Goal: Information Seeking & Learning: Learn about a topic

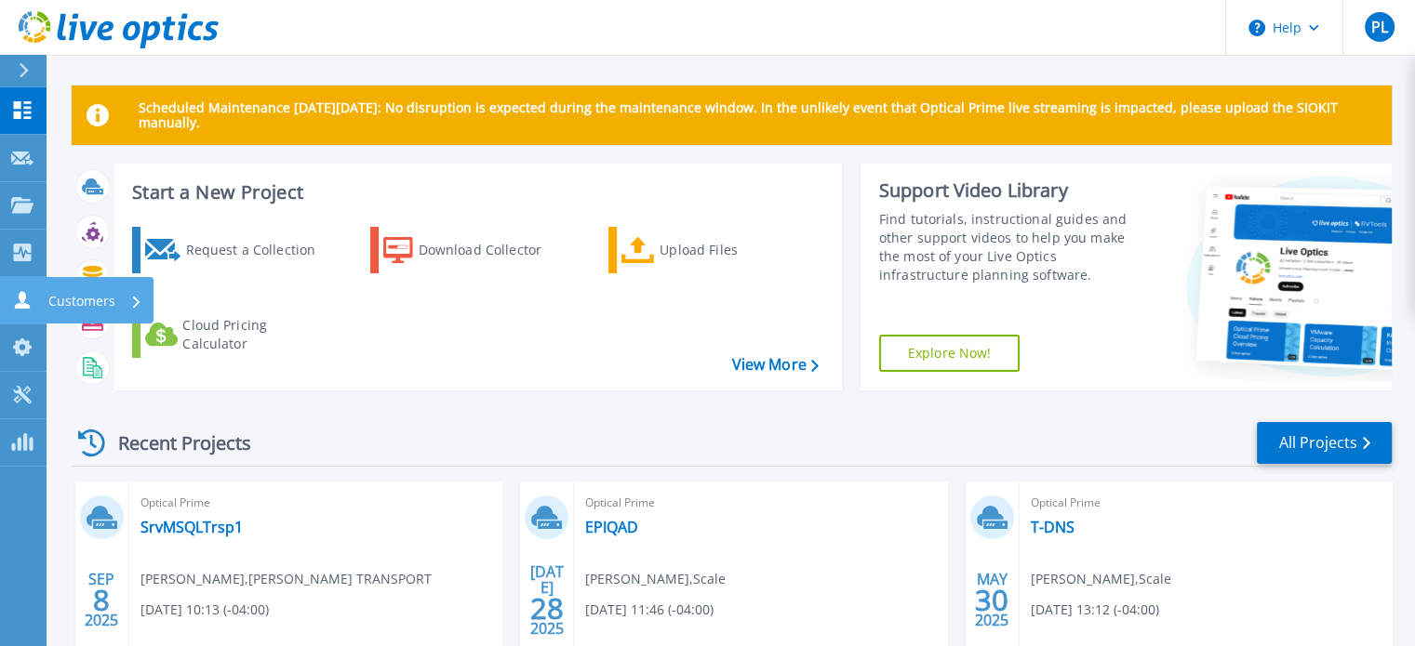
click at [13, 304] on icon at bounding box center [22, 300] width 22 height 18
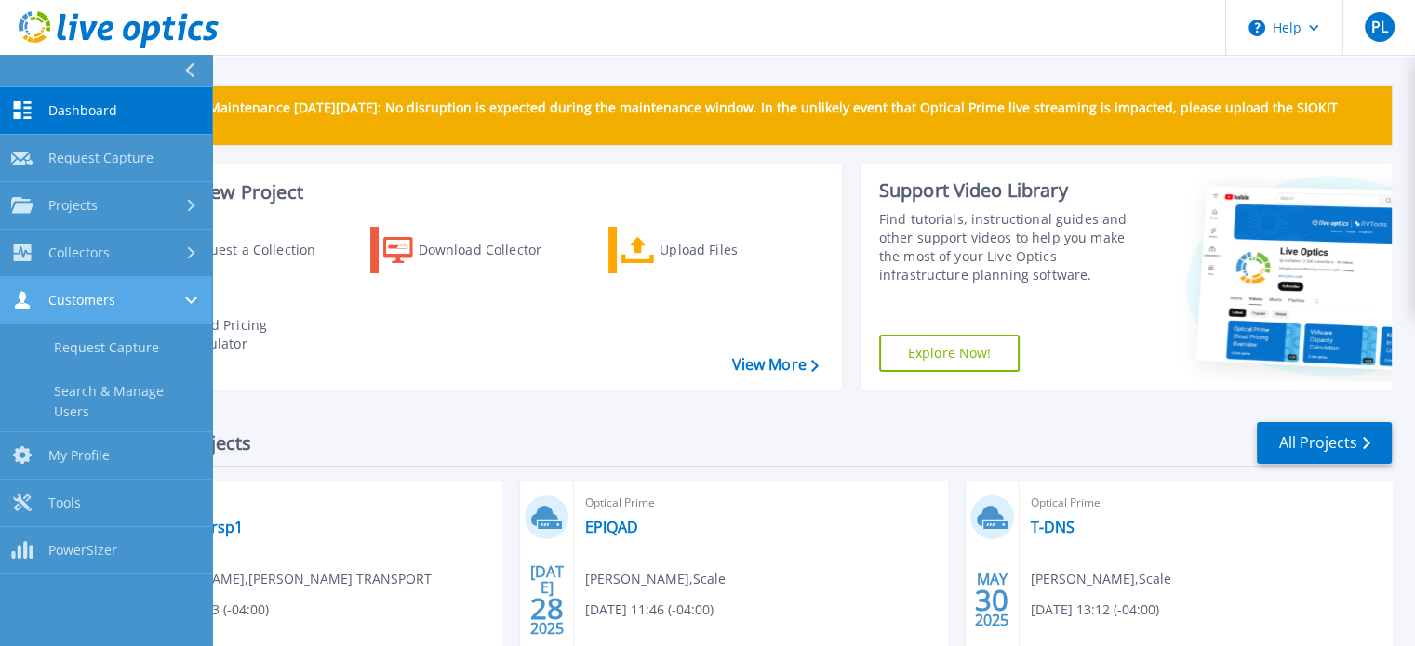
click at [67, 299] on span "Customers" at bounding box center [81, 300] width 67 height 17
click at [68, 299] on span "Customers" at bounding box center [81, 300] width 67 height 17
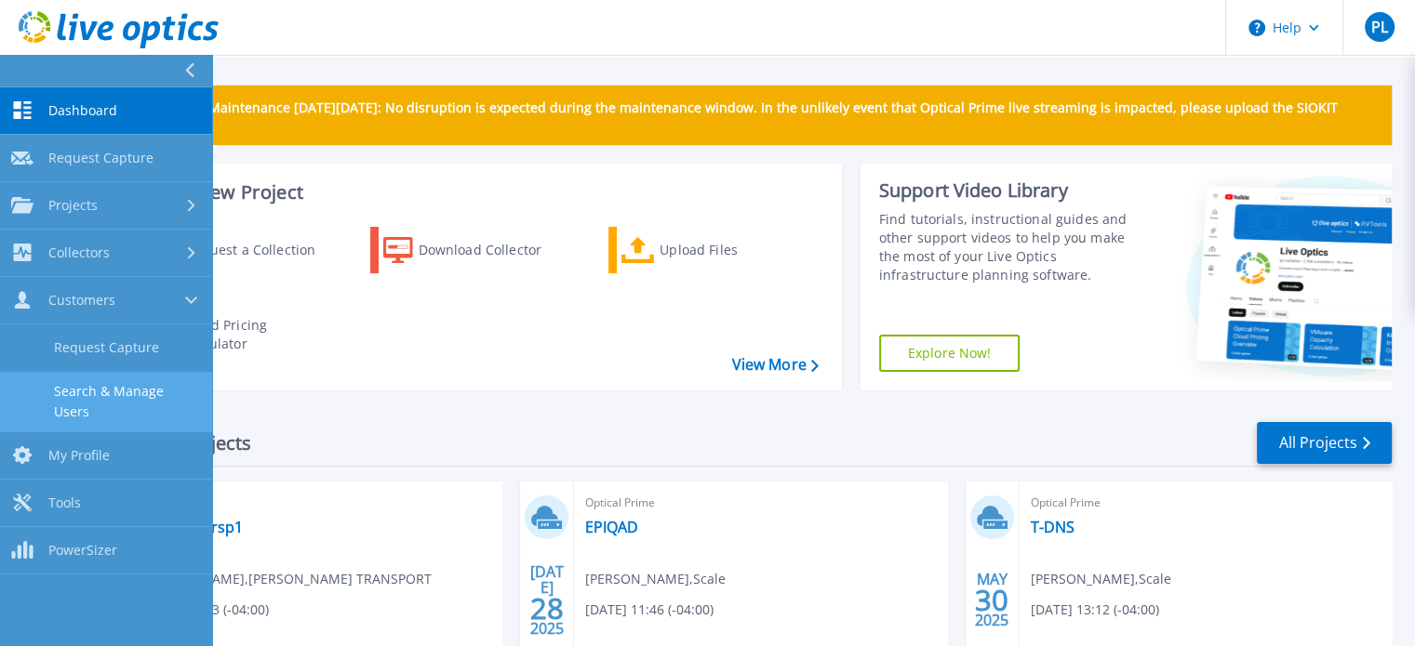
click at [109, 386] on link "Search & Manage Users" at bounding box center [106, 402] width 212 height 60
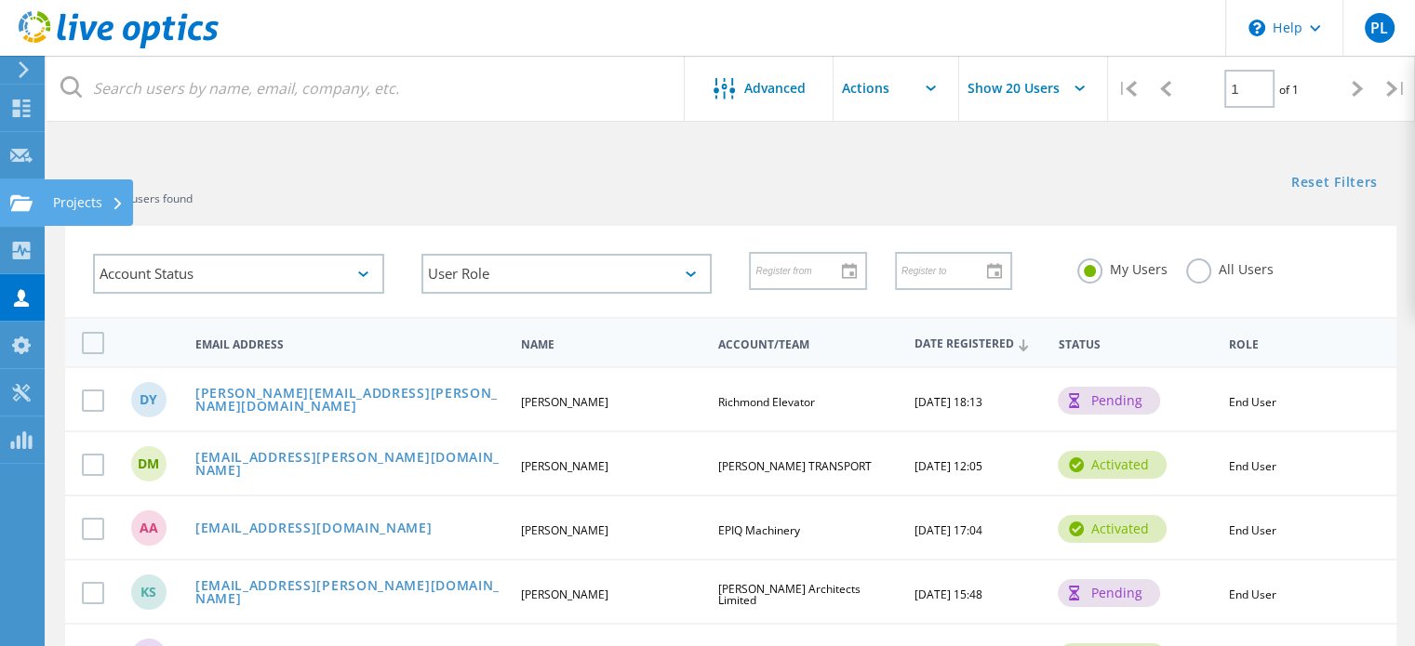
click at [11, 206] on icon at bounding box center [21, 203] width 22 height 18
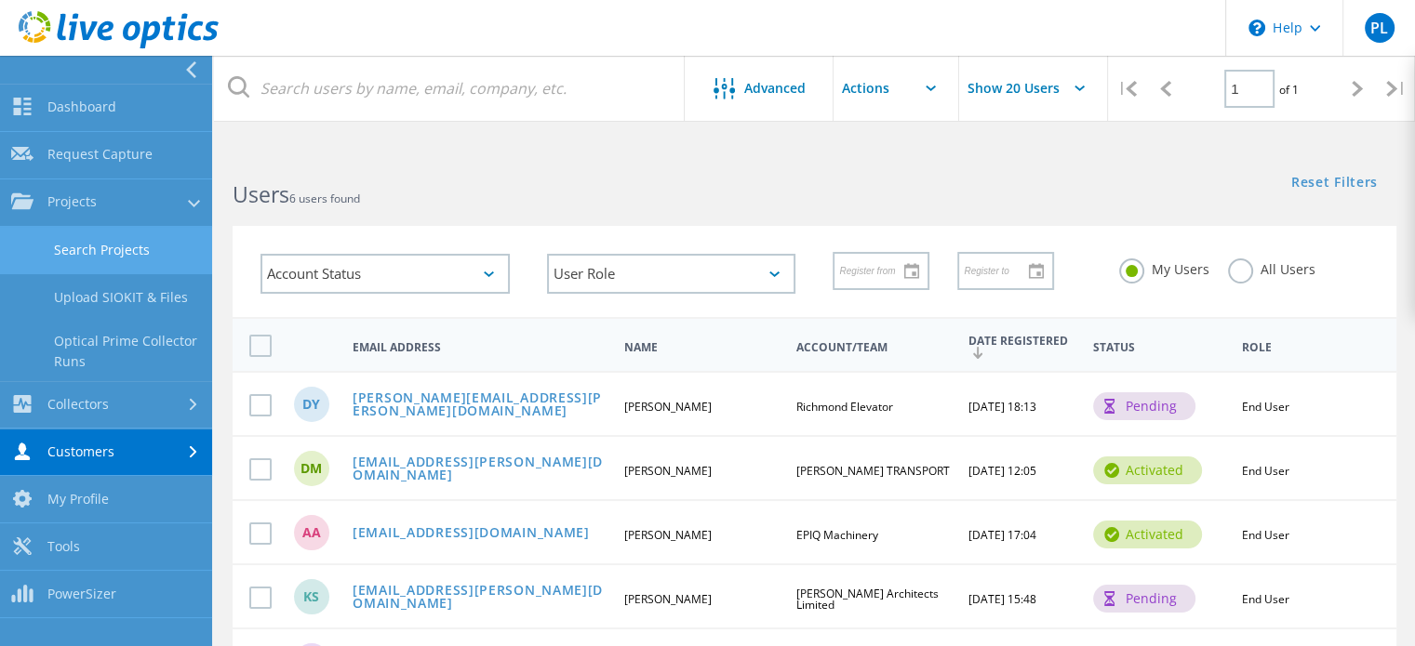
click at [71, 245] on link "Search Projects" at bounding box center [106, 250] width 212 height 47
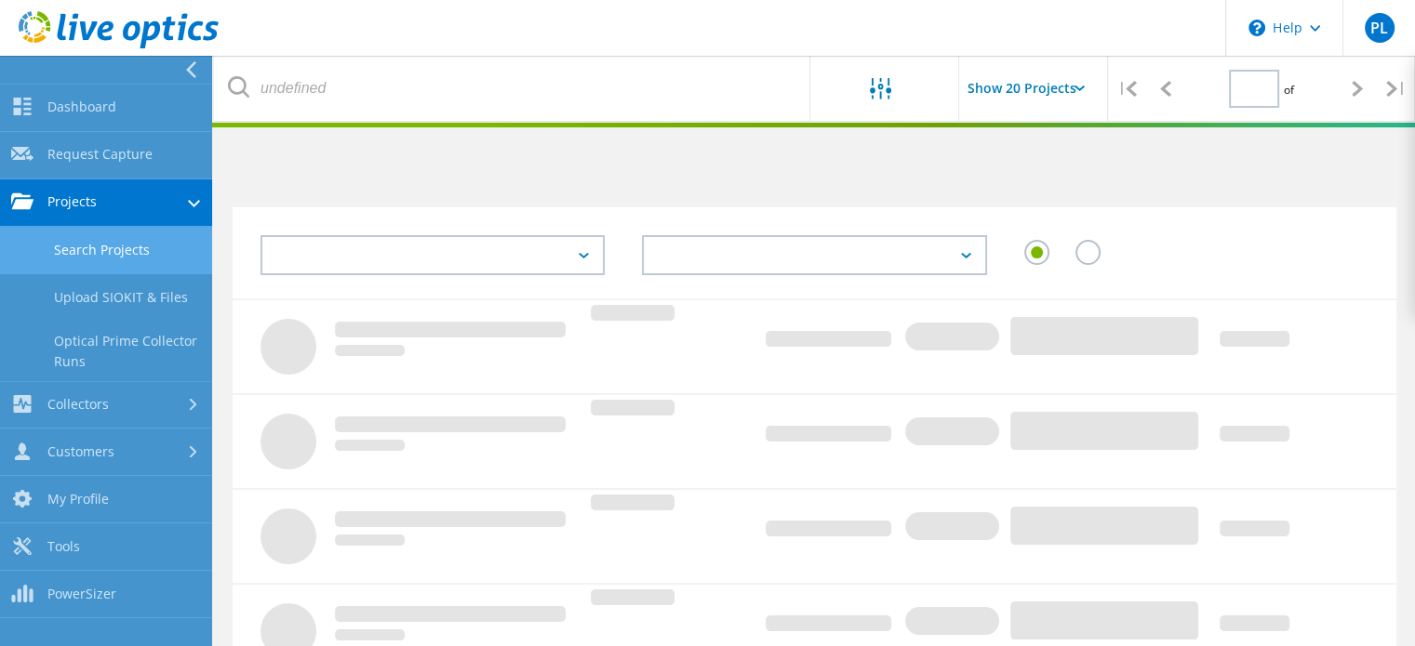
type input "1"
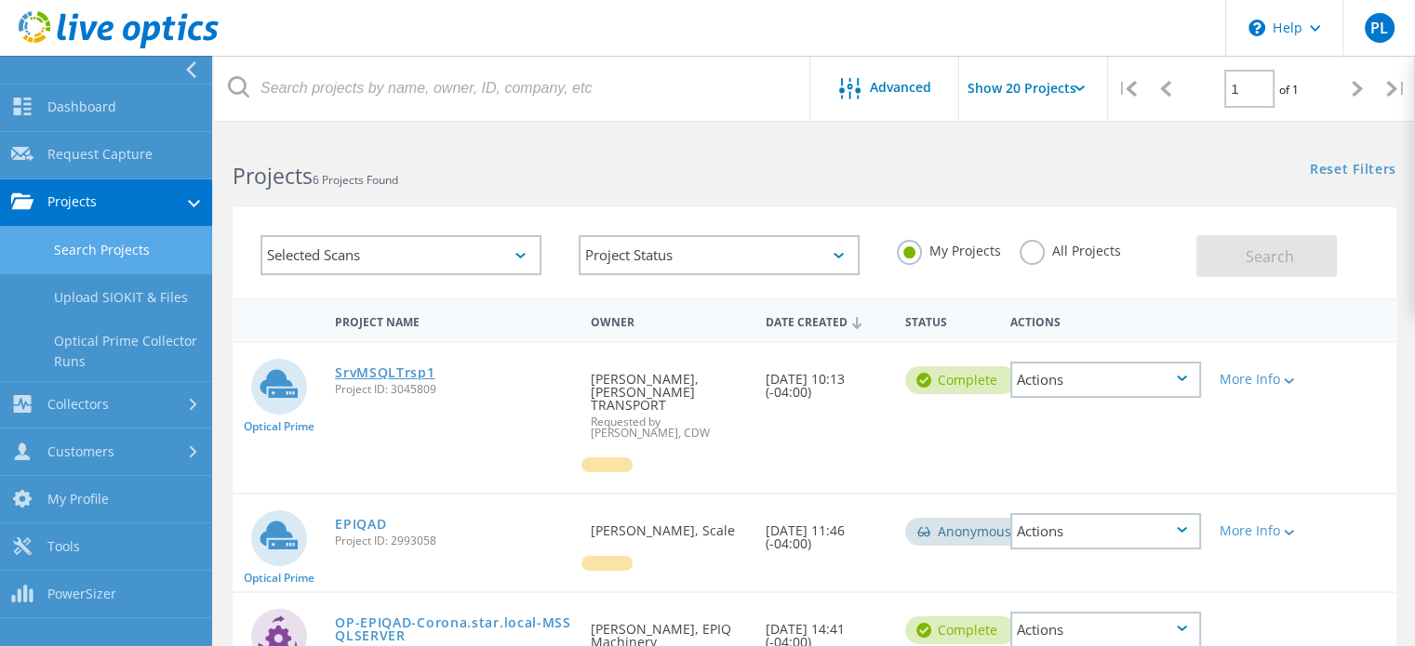
click at [353, 372] on link "SrvMSQLTrsp1" at bounding box center [385, 372] width 100 height 13
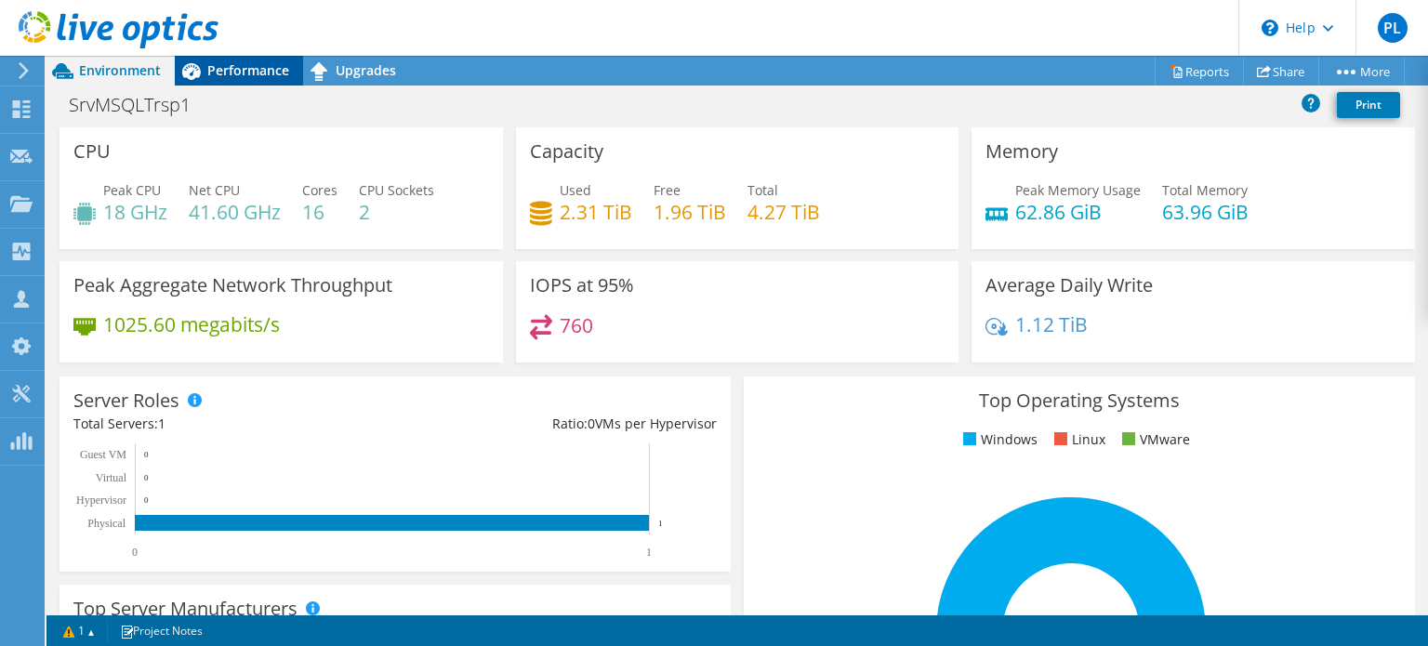
click at [246, 78] on span "Performance" at bounding box center [248, 70] width 82 height 18
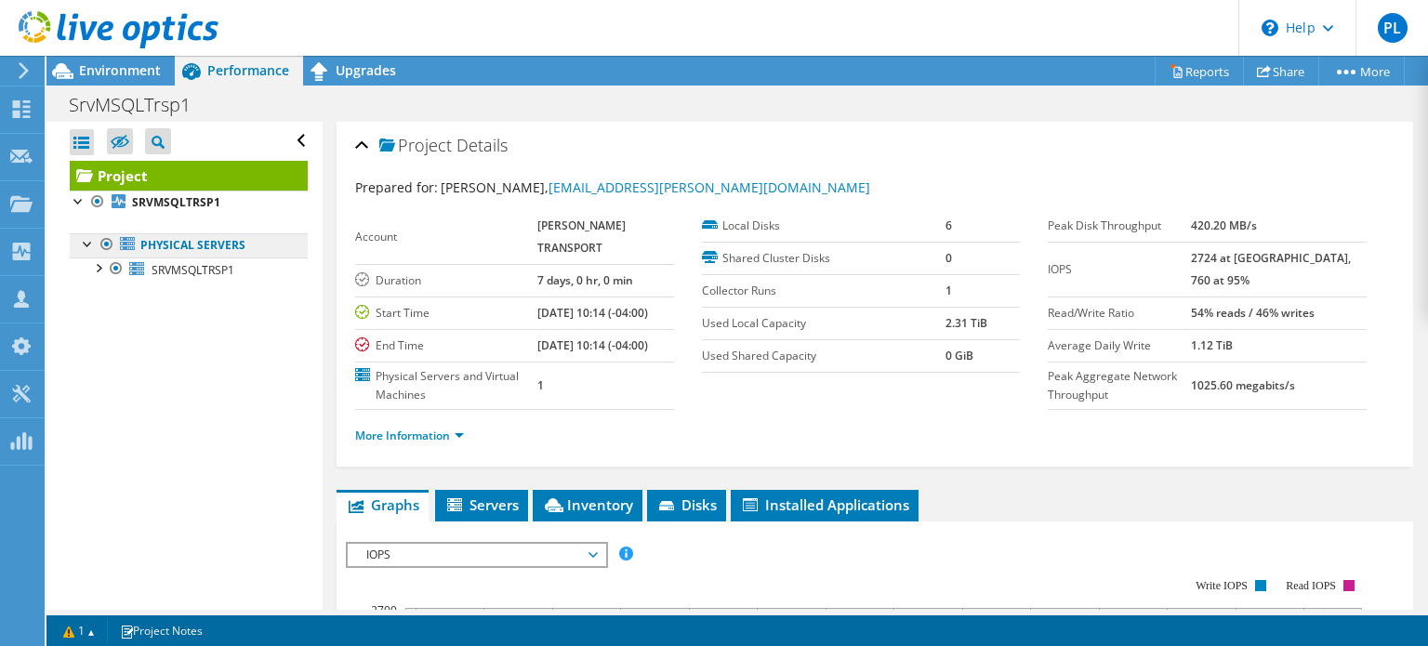
click at [147, 248] on link "Physical Servers" at bounding box center [189, 245] width 238 height 24
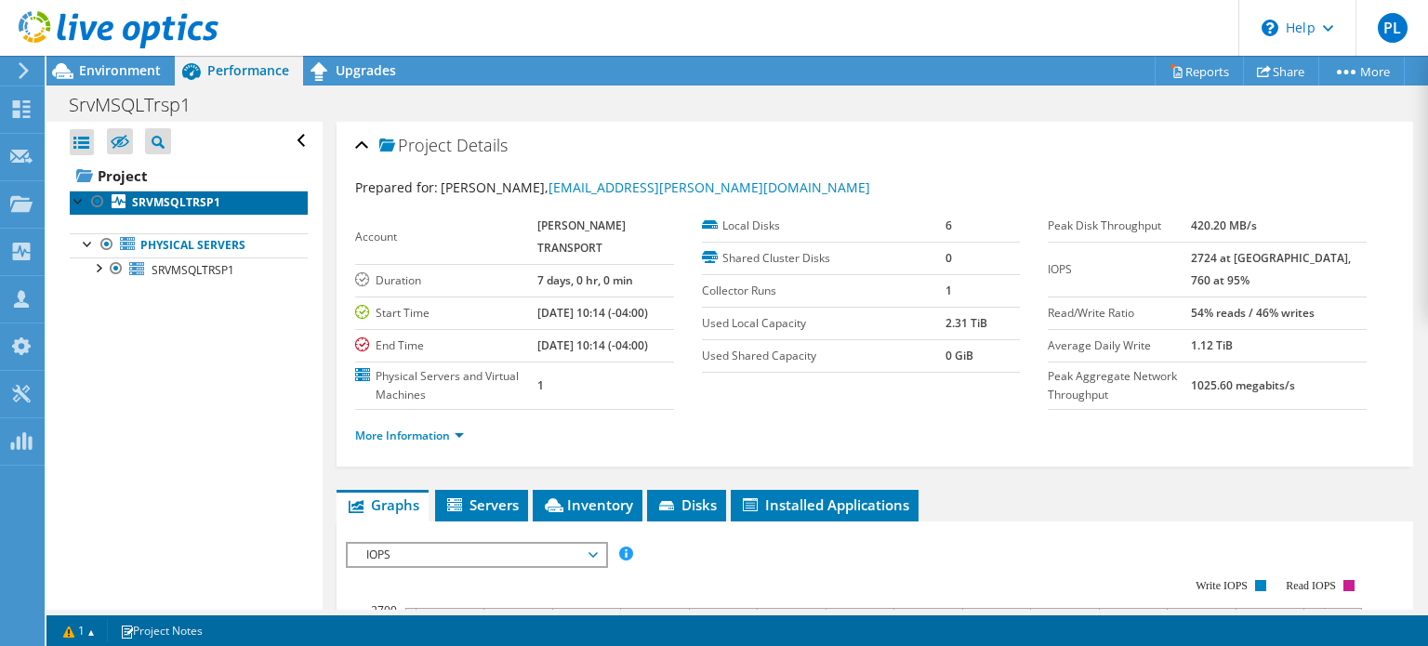
click at [149, 200] on b "SRVMSQLTRSP1" at bounding box center [176, 202] width 88 height 16
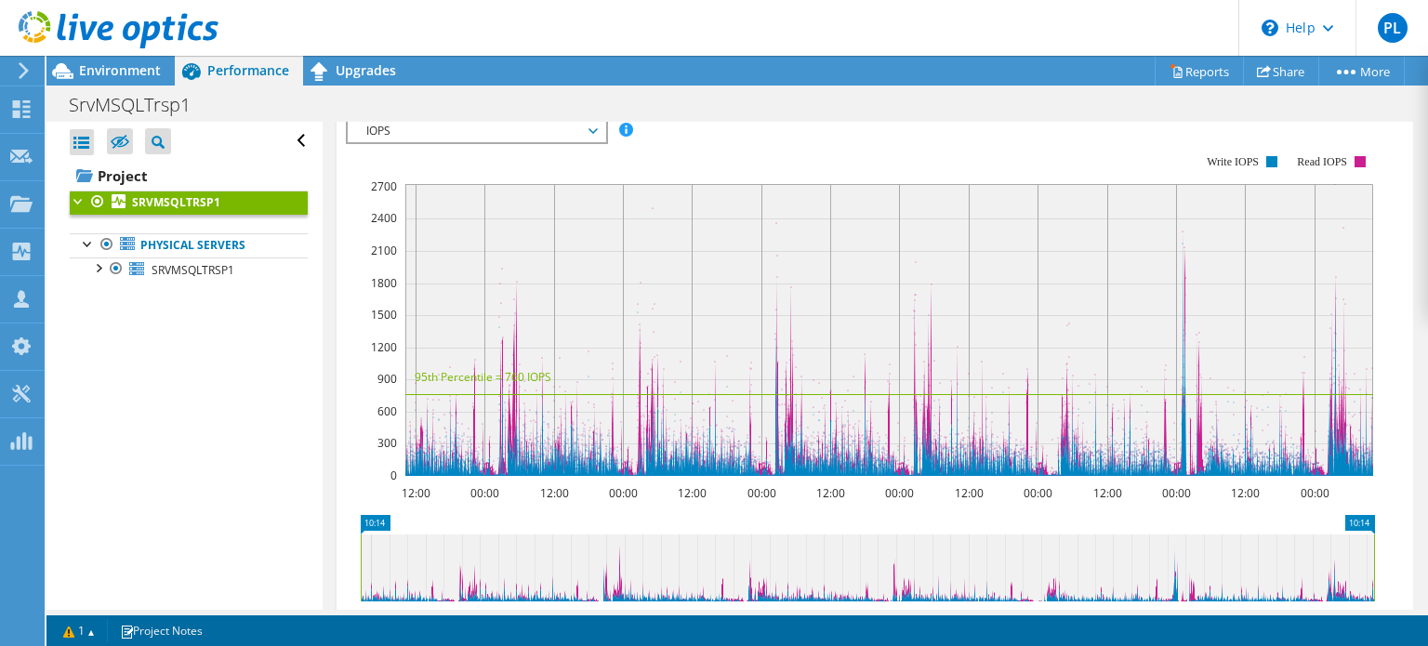
scroll to position [279, 0]
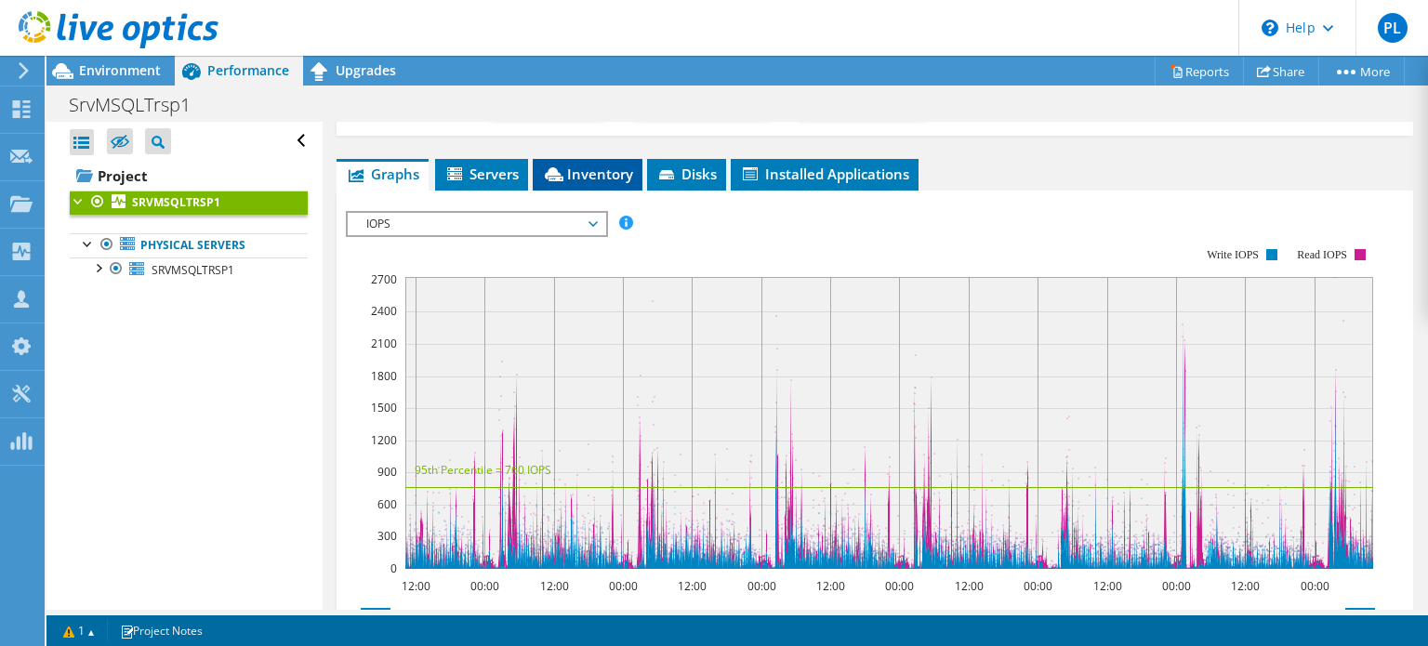
click at [576, 167] on span "Inventory" at bounding box center [587, 174] width 91 height 19
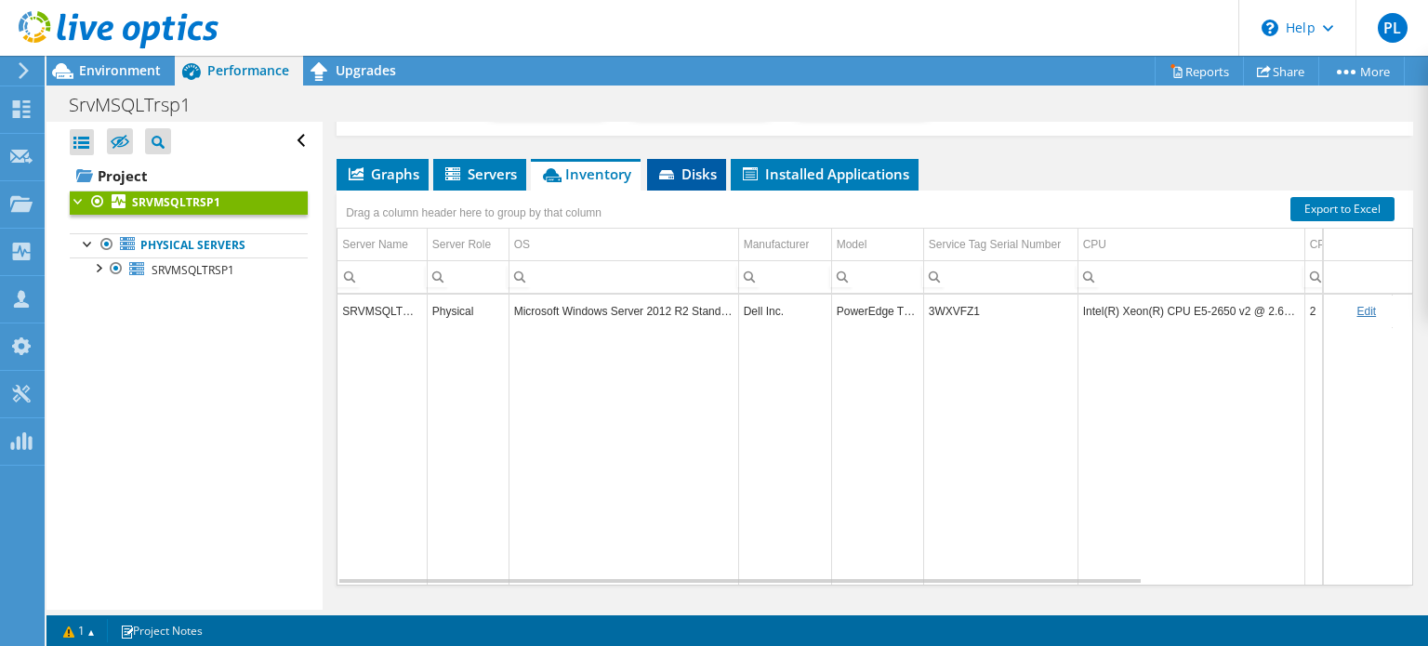
click at [701, 179] on span "Disks" at bounding box center [687, 174] width 60 height 19
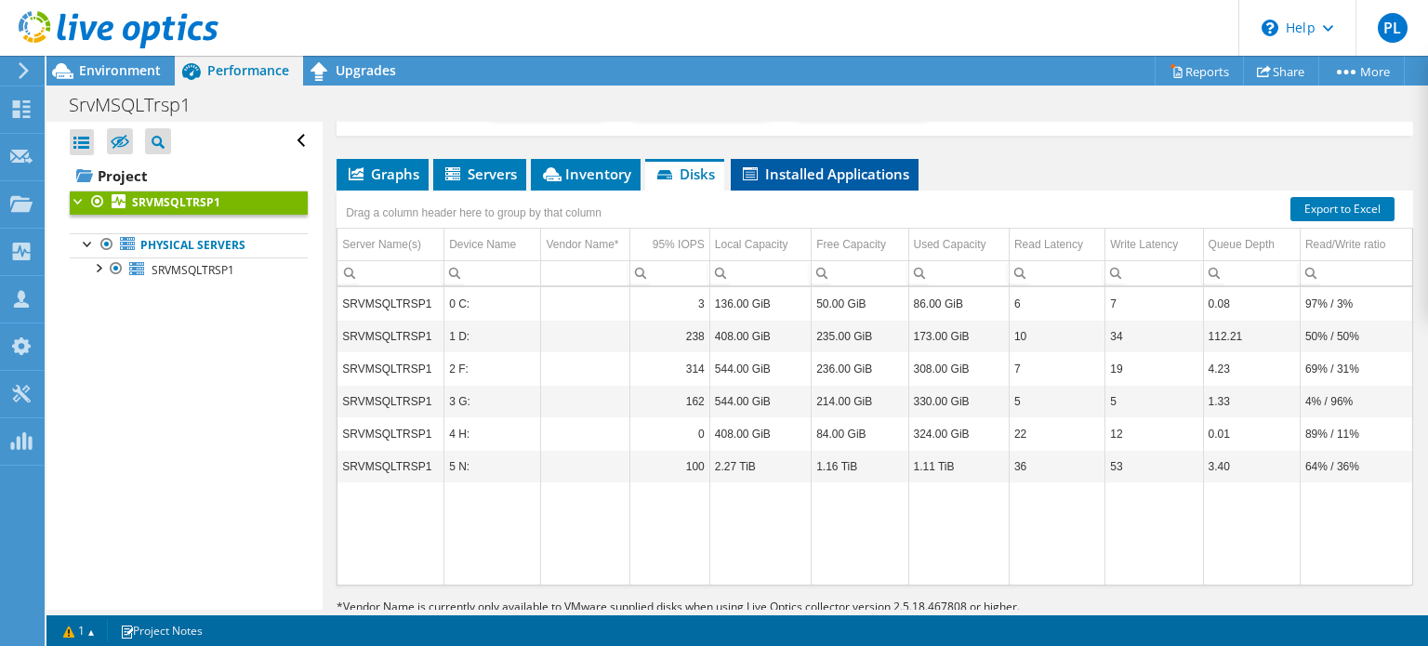
click at [829, 178] on span "Installed Applications" at bounding box center [824, 174] width 169 height 19
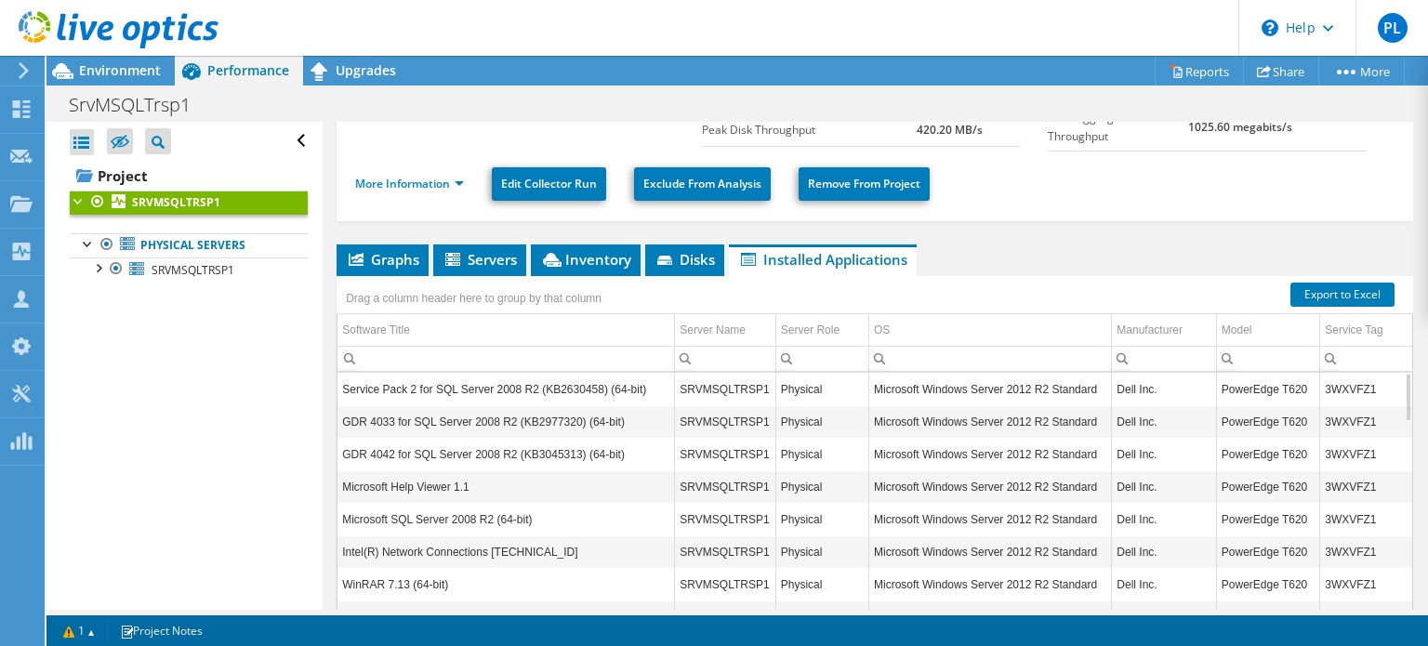
scroll to position [45, 0]
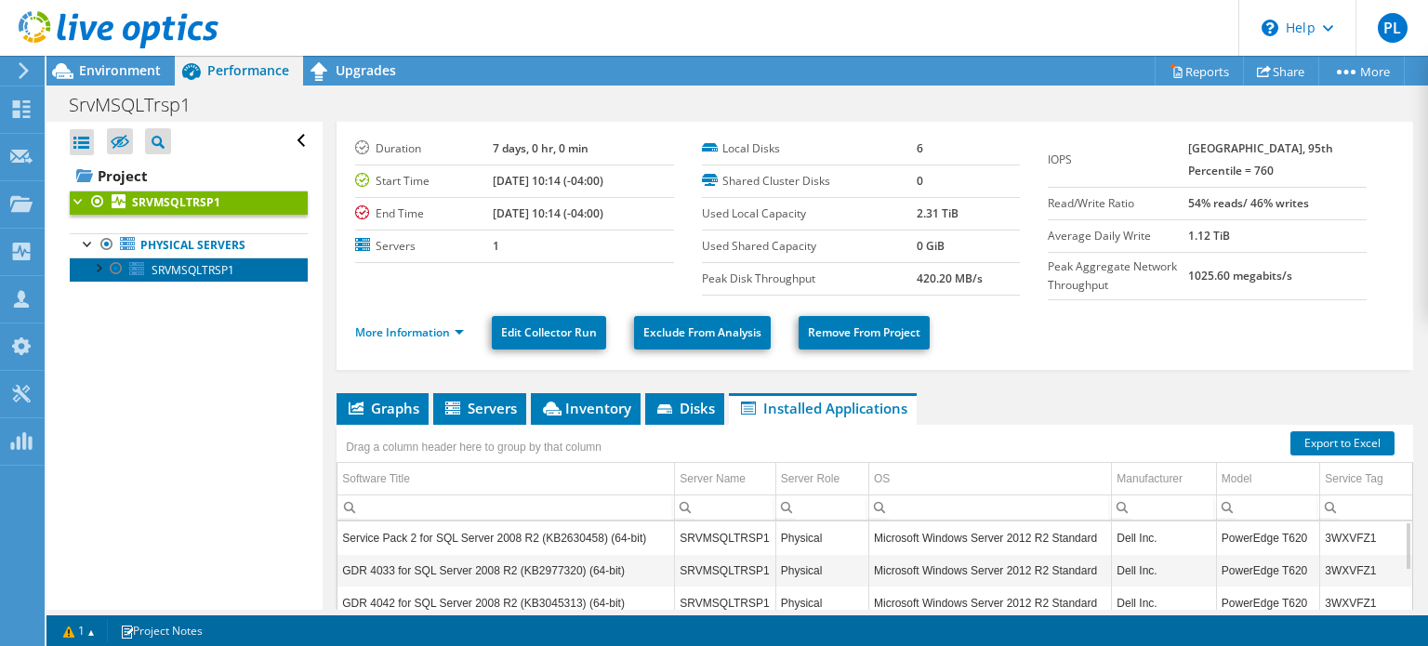
click at [191, 272] on span "SRVMSQLTRSP1" at bounding box center [193, 270] width 83 height 16
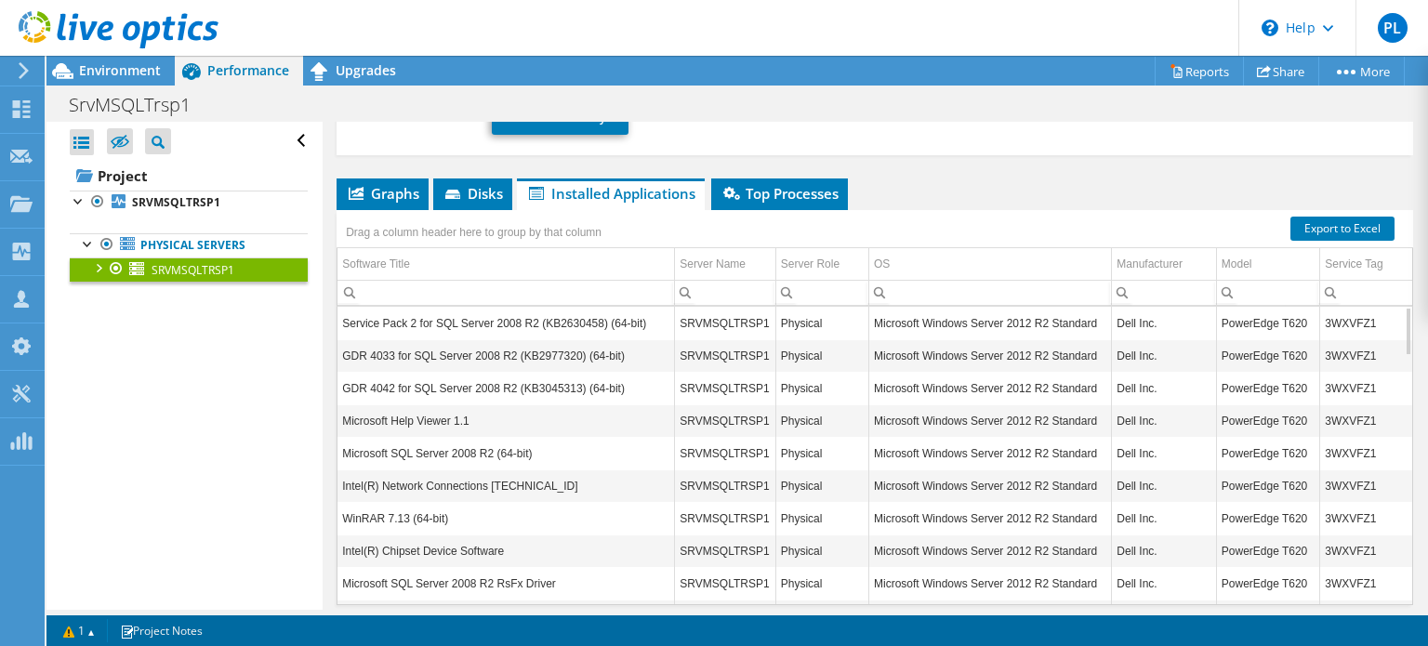
scroll to position [230, 0]
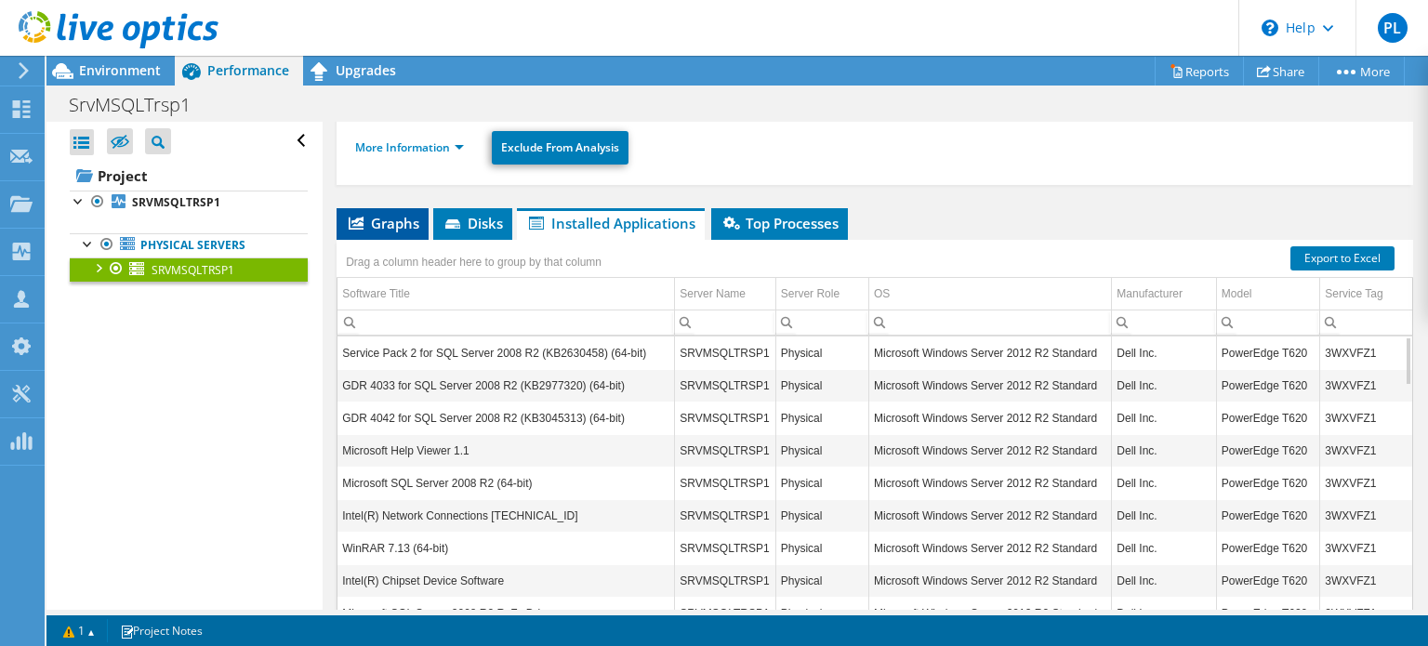
click at [369, 219] on span "Graphs" at bounding box center [382, 223] width 73 height 19
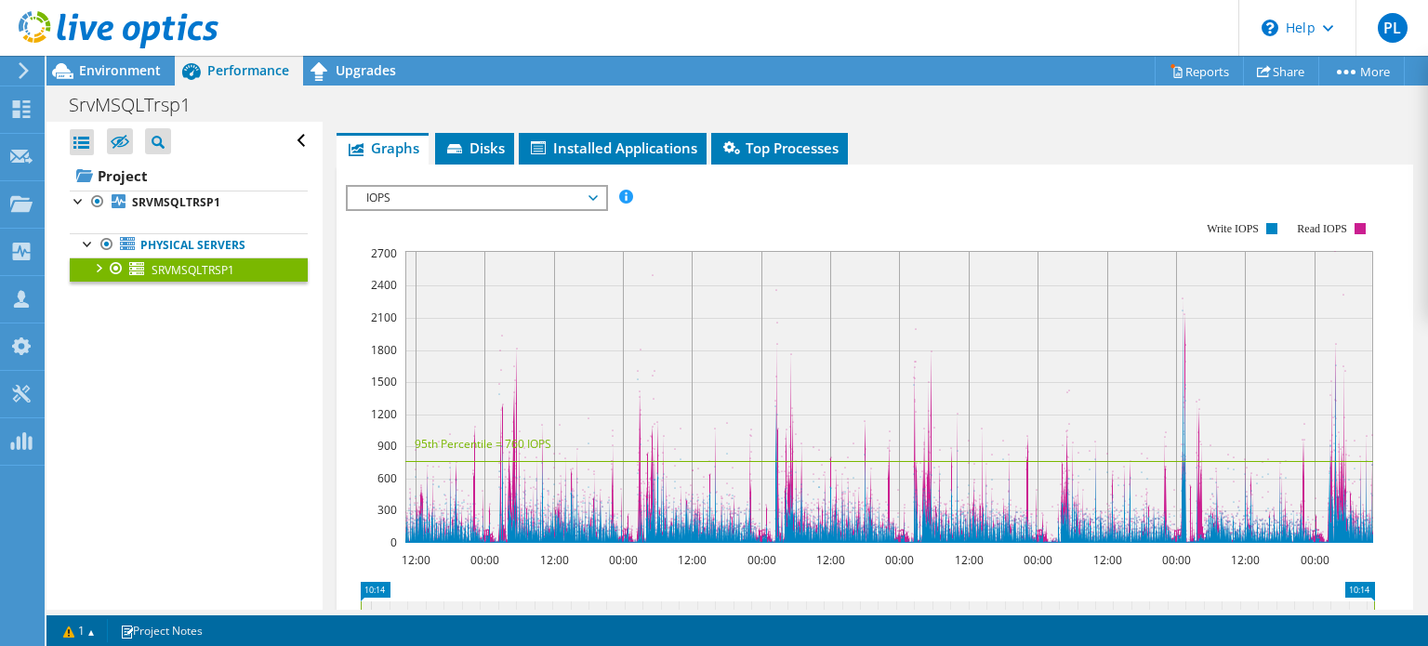
scroll to position [416, 0]
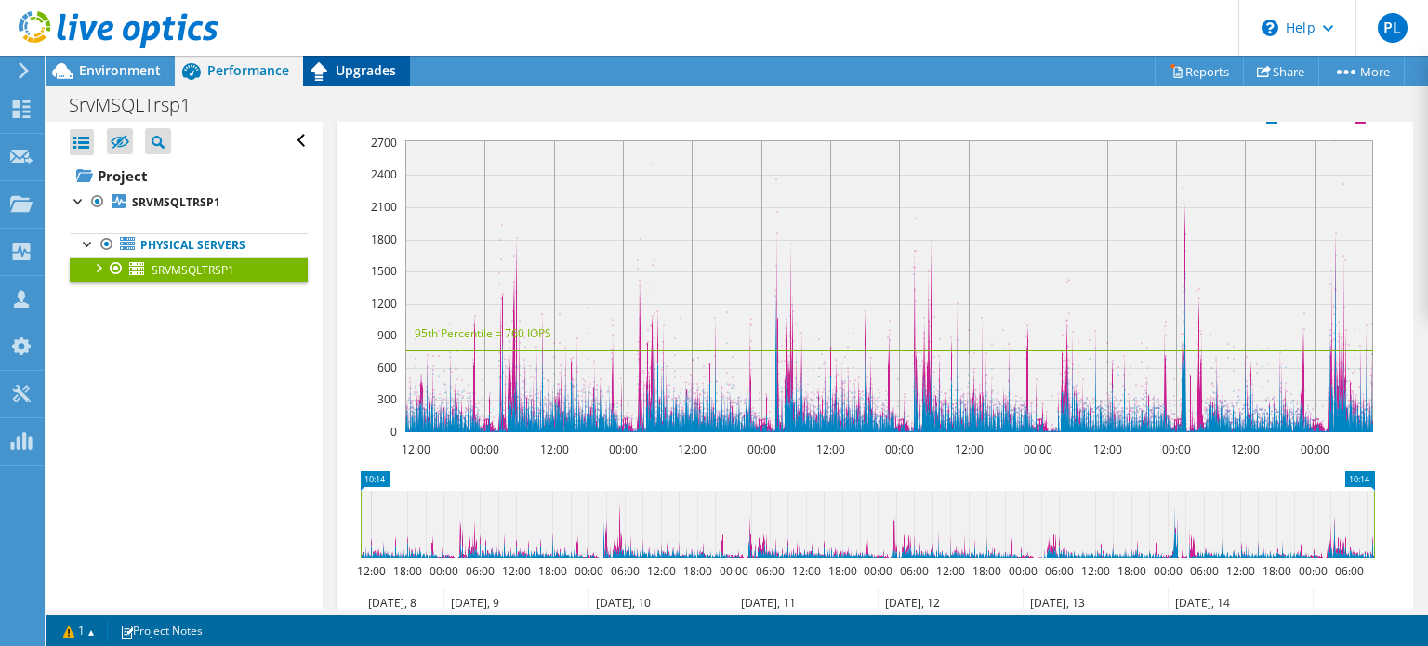
click at [340, 68] on span "Upgrades" at bounding box center [366, 70] width 60 height 18
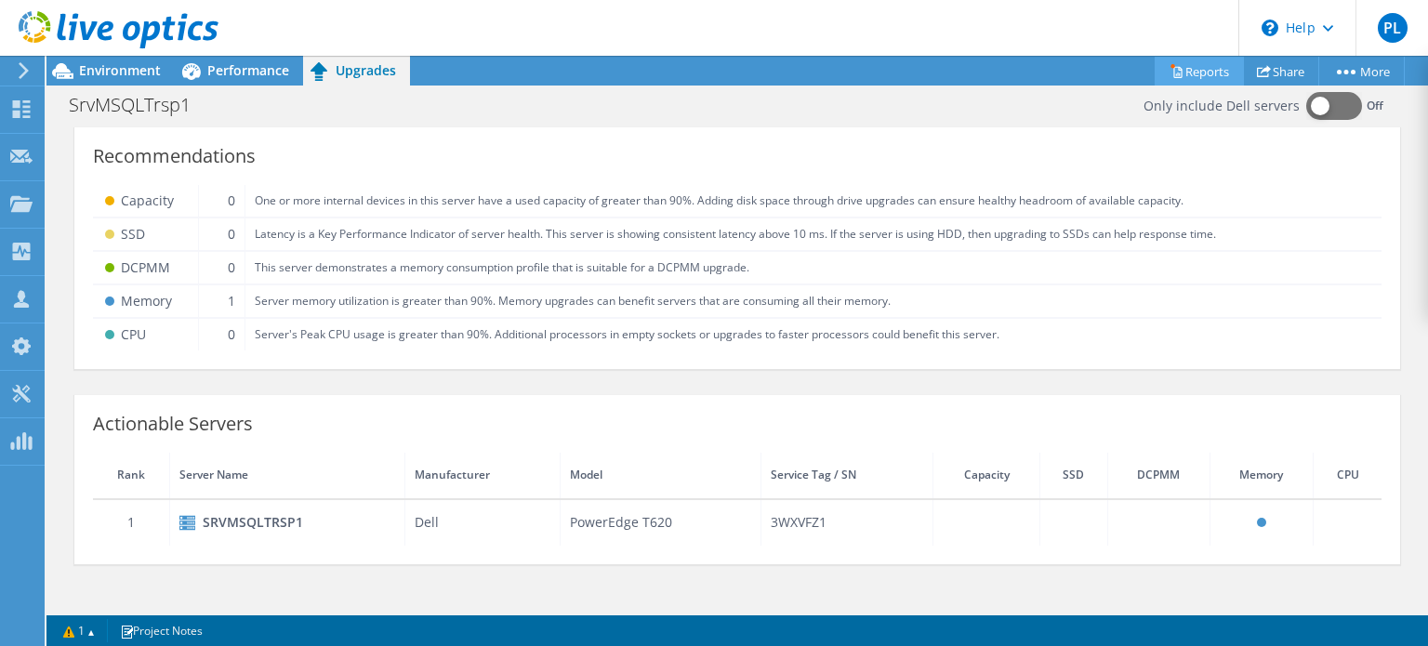
click at [1176, 77] on link "Reports" at bounding box center [1199, 71] width 89 height 29
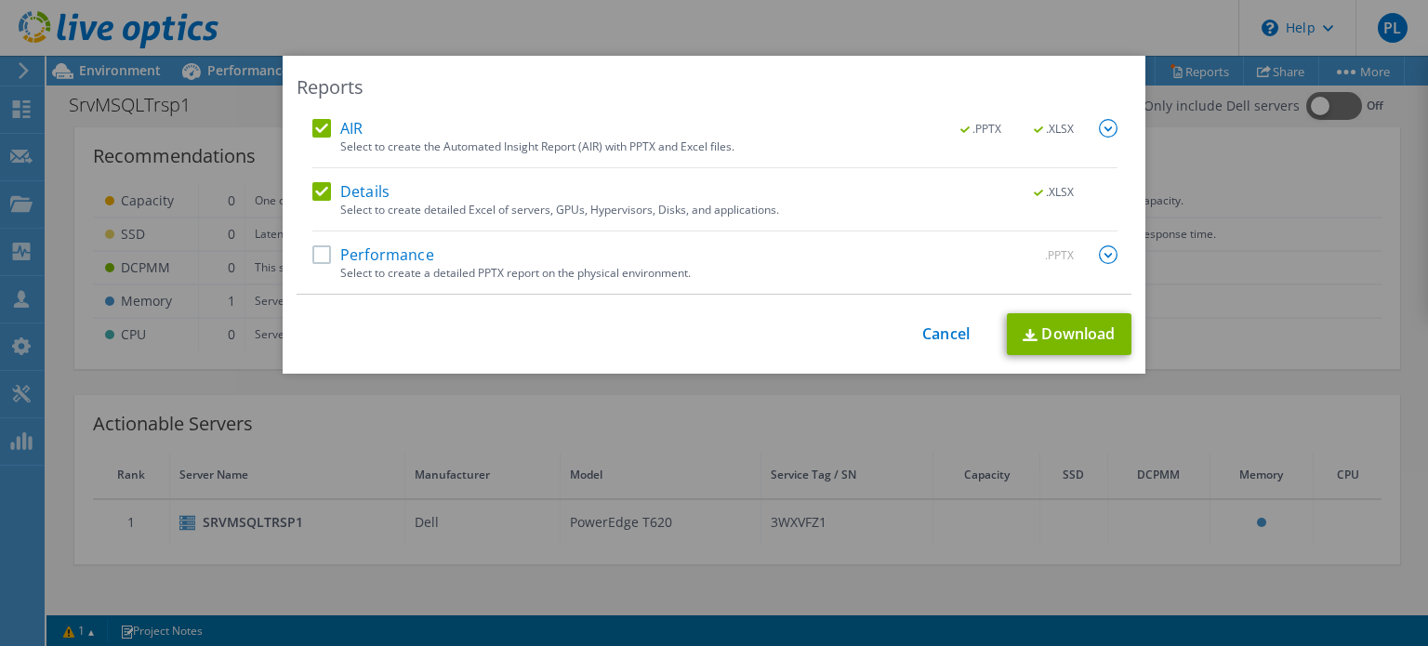
click at [1281, 166] on div "Reports AIR .PPTX .XLSX Select to create the Automated Insight Report (AIR) wit…" at bounding box center [714, 323] width 1428 height 535
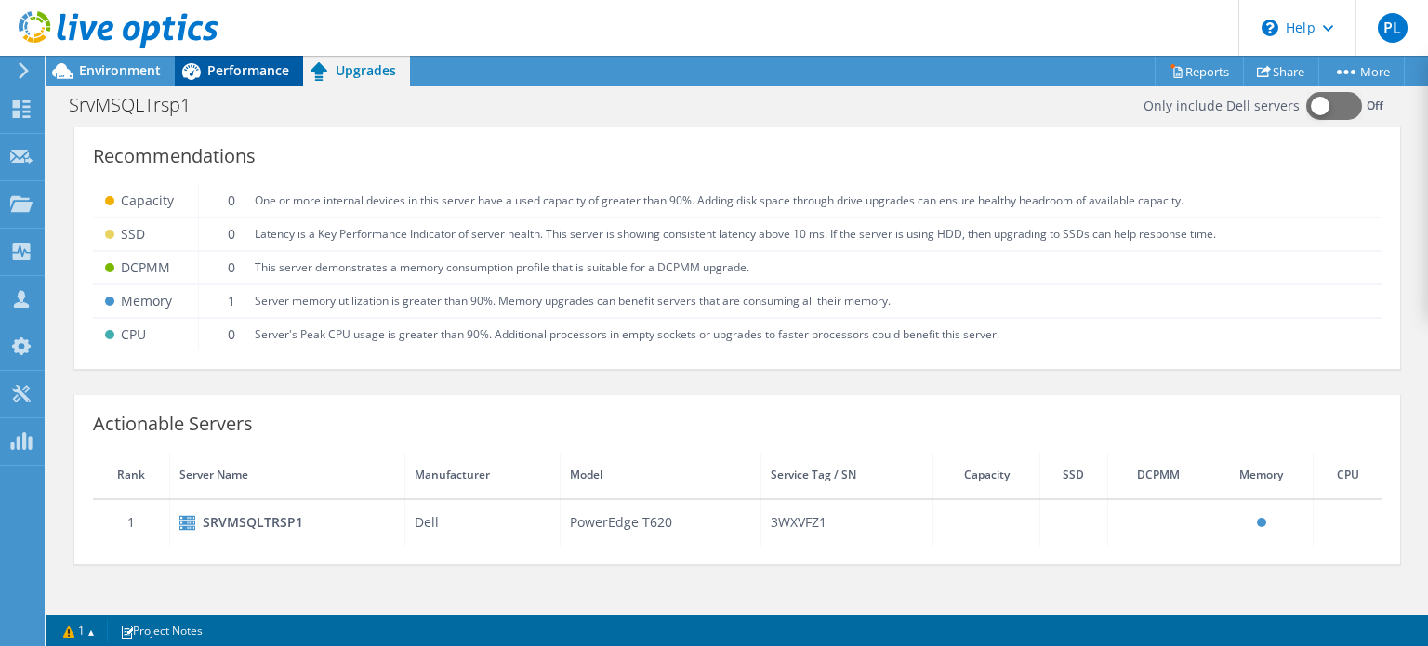
click at [250, 65] on span "Performance" at bounding box center [248, 70] width 82 height 18
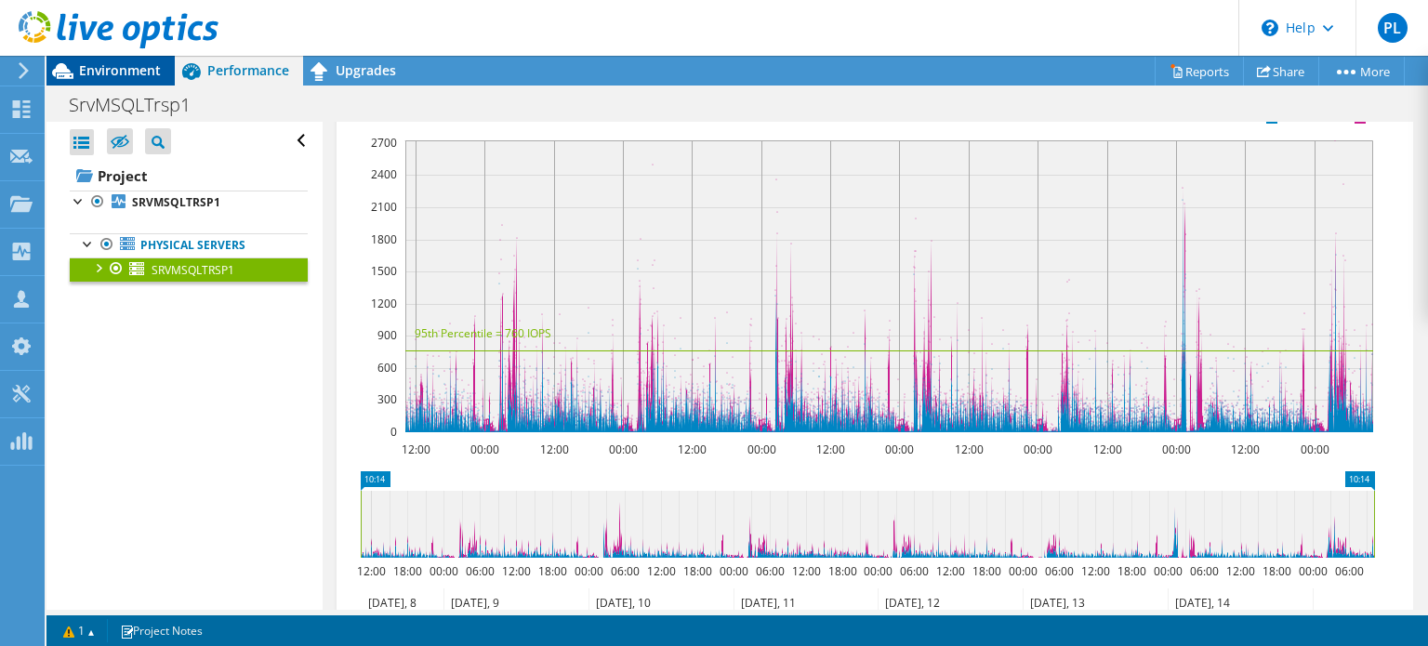
click at [134, 66] on span "Environment" at bounding box center [120, 70] width 82 height 18
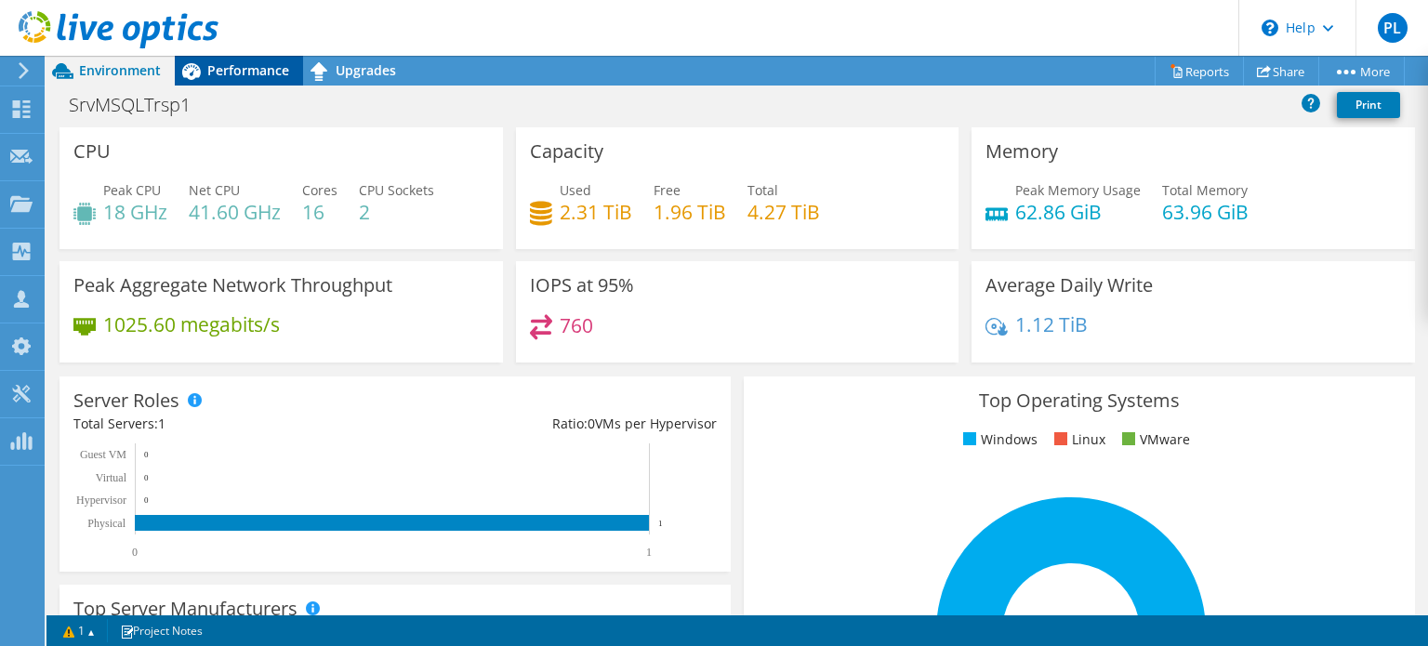
click at [231, 78] on div "Performance" at bounding box center [239, 71] width 128 height 30
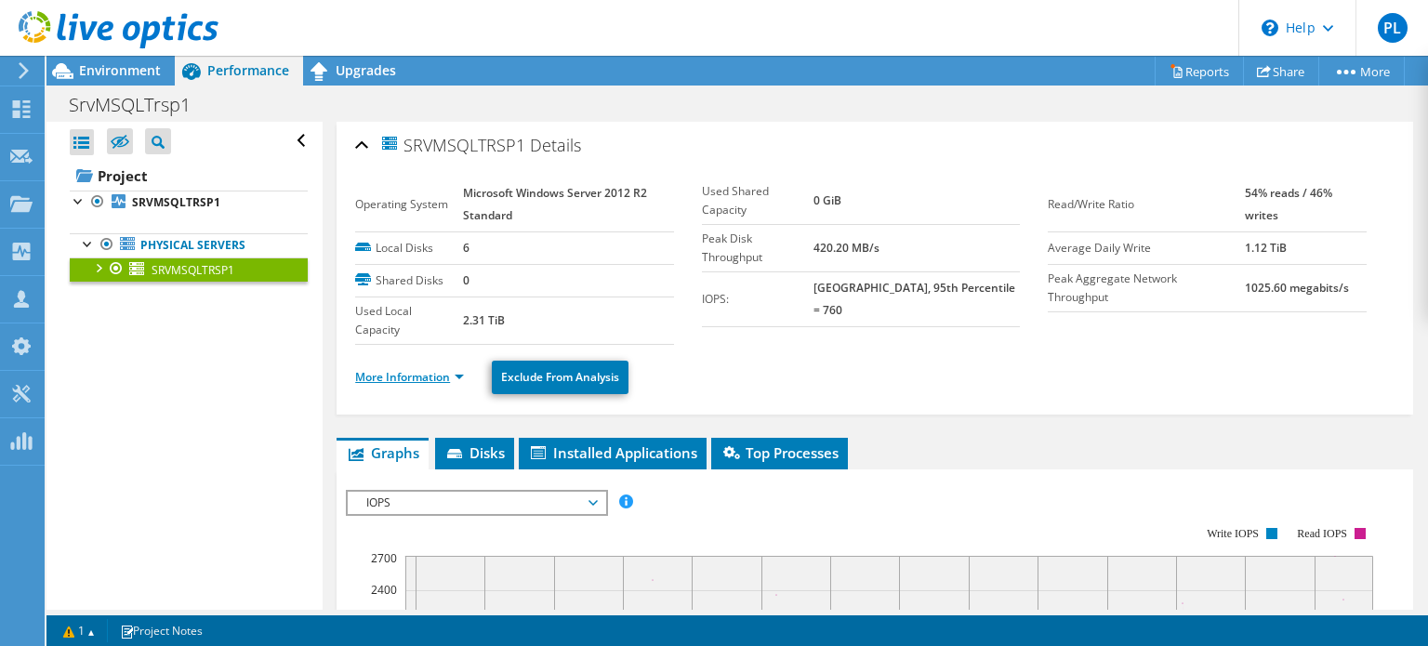
click at [410, 374] on li "More Information" at bounding box center [415, 377] width 120 height 20
click at [408, 369] on link "More Information" at bounding box center [409, 377] width 109 height 16
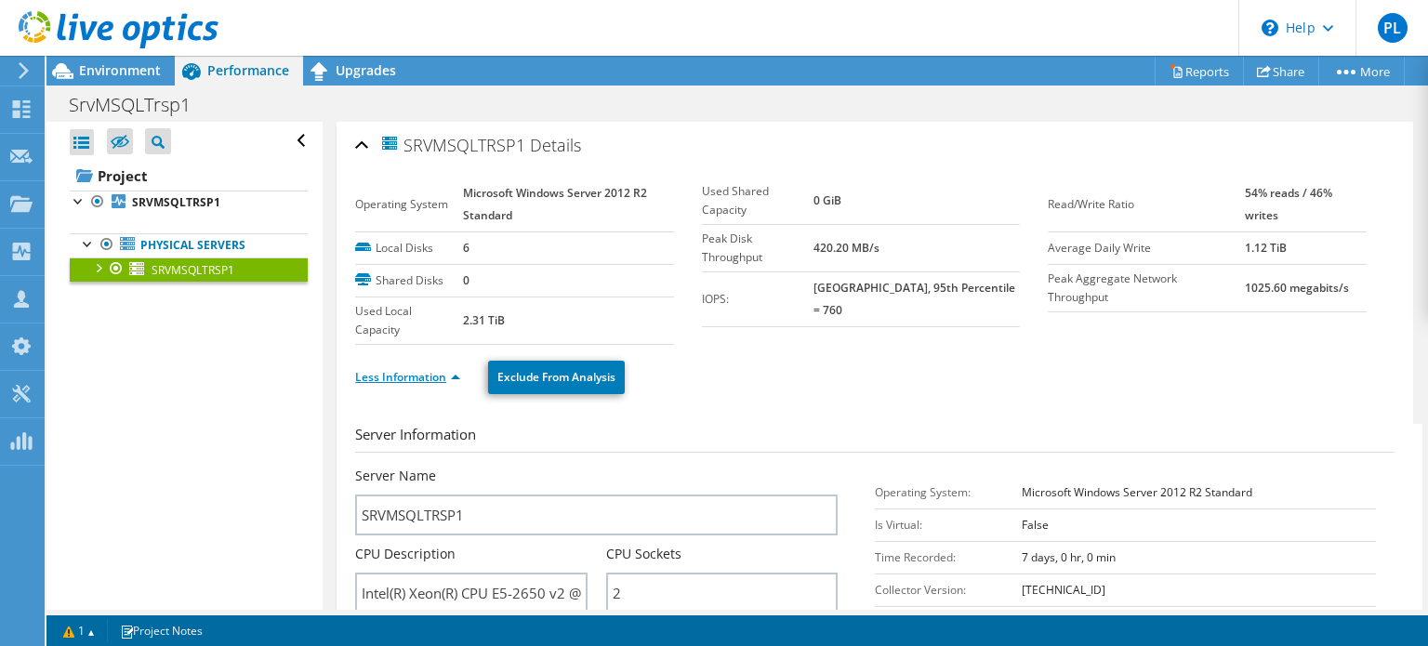
click at [444, 369] on link "Less Information" at bounding box center [407, 377] width 105 height 16
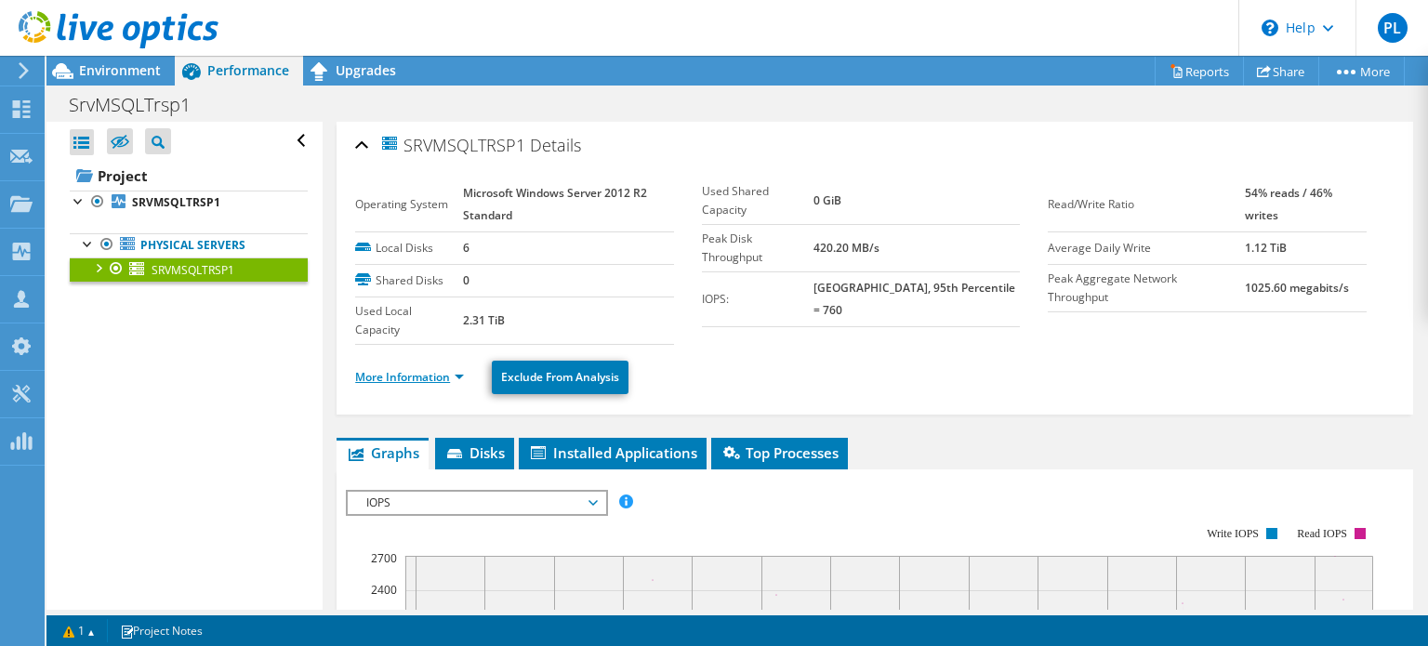
click at [418, 369] on link "More Information" at bounding box center [409, 377] width 109 height 16
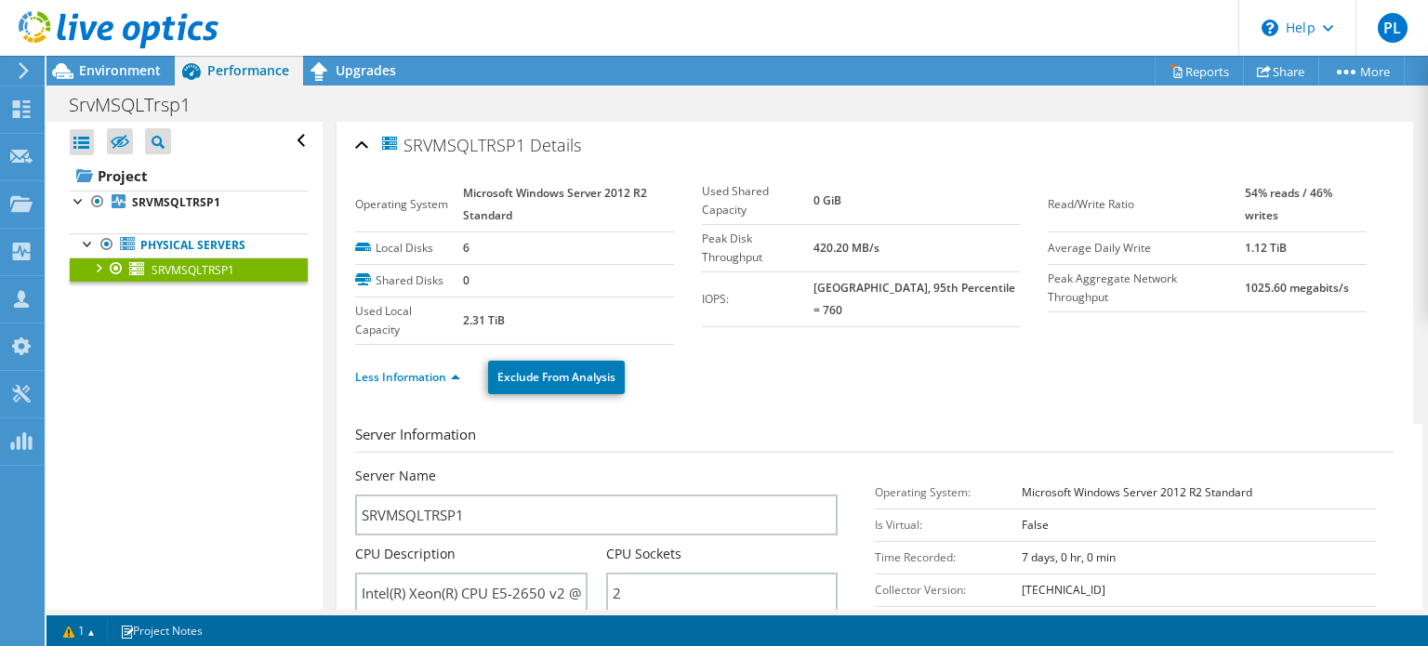
click at [164, 228] on ul "Physical Servers SRVMSQLTRSP1 0 C: 1 D:" at bounding box center [189, 258] width 238 height 86
click at [191, 212] on link "SRVMSQLTRSP1" at bounding box center [189, 203] width 238 height 24
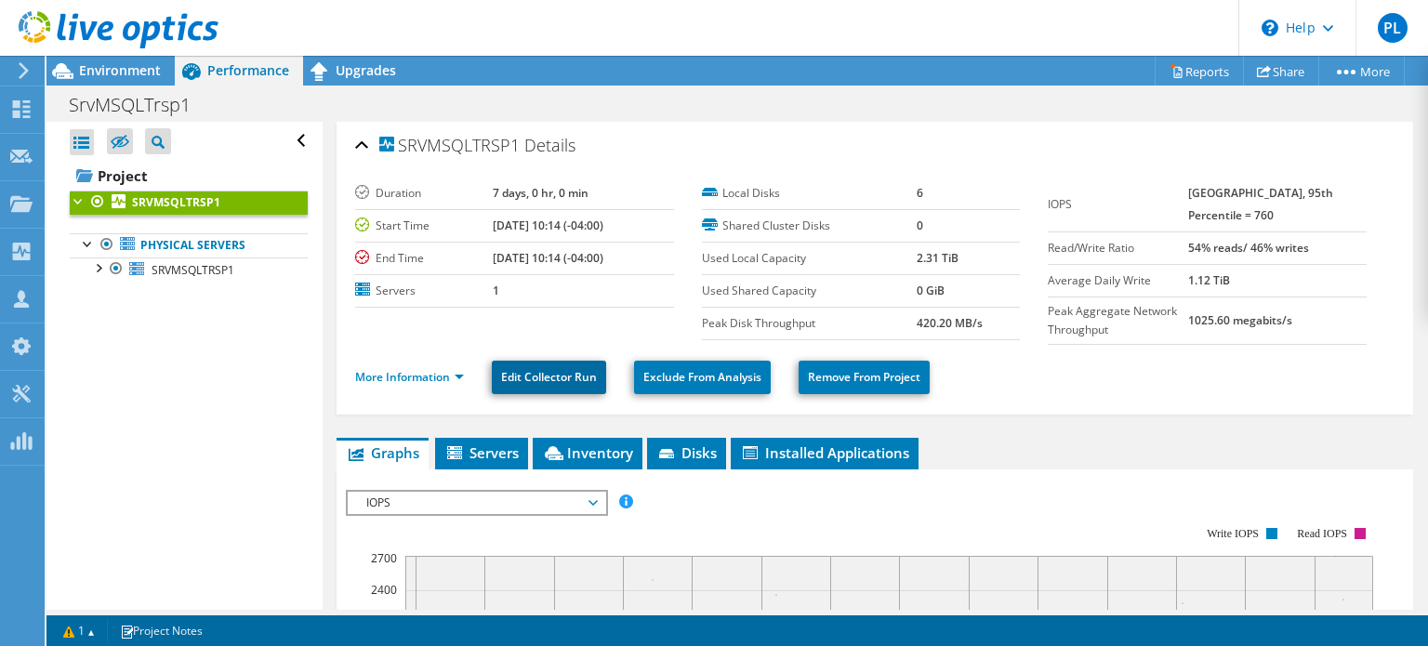
click at [550, 372] on link "Edit Collector Run" at bounding box center [549, 377] width 114 height 33
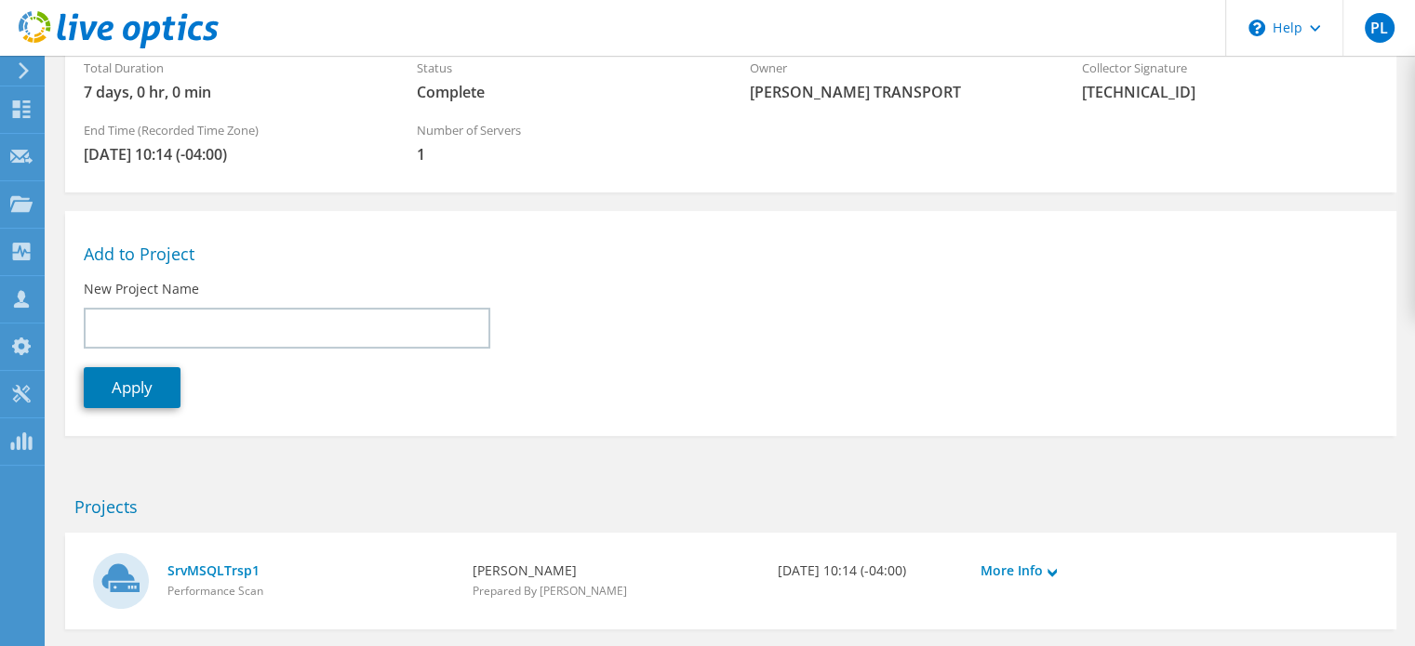
scroll to position [328, 0]
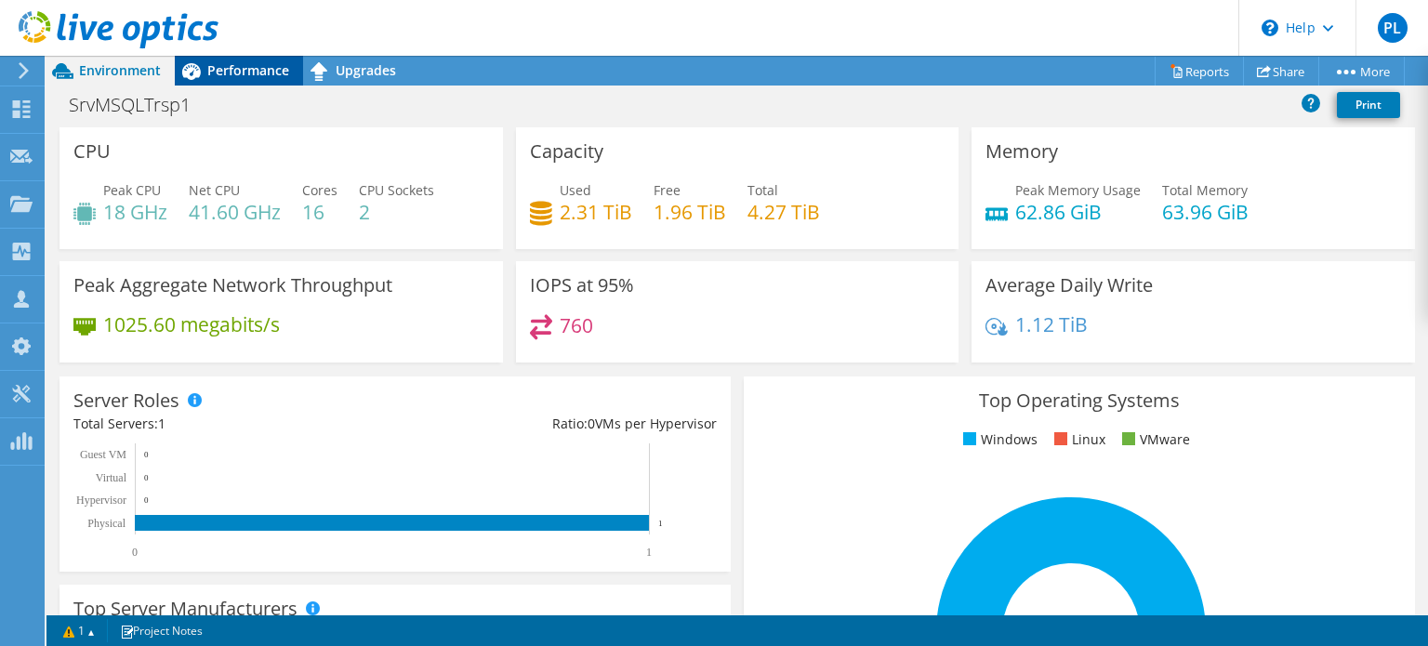
click at [268, 79] on div "Performance" at bounding box center [239, 71] width 128 height 30
